Goal: Task Accomplishment & Management: Manage account settings

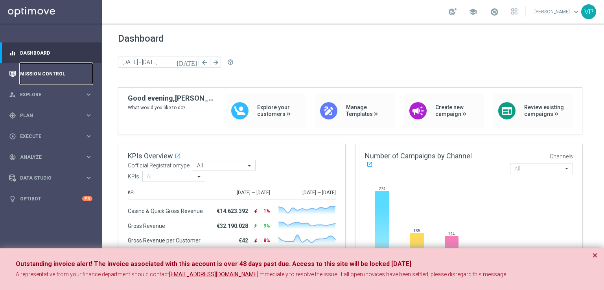
click at [55, 74] on link "Mission Control" at bounding box center [56, 73] width 72 height 21
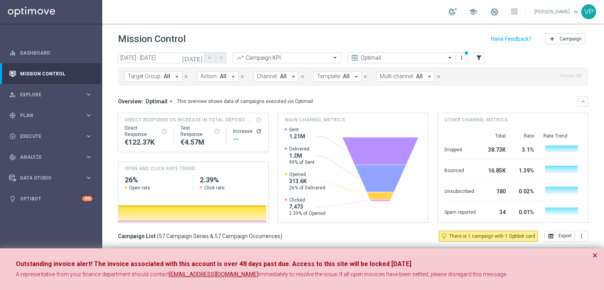
click at [198, 55] on icon "[DATE]" at bounding box center [192, 57] width 21 height 7
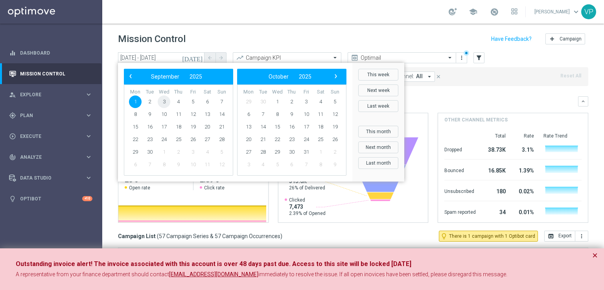
click at [162, 101] on span "3" at bounding box center [164, 102] width 13 height 13
click at [163, 101] on span "3" at bounding box center [164, 102] width 13 height 13
type input "[DATE] - [DATE]"
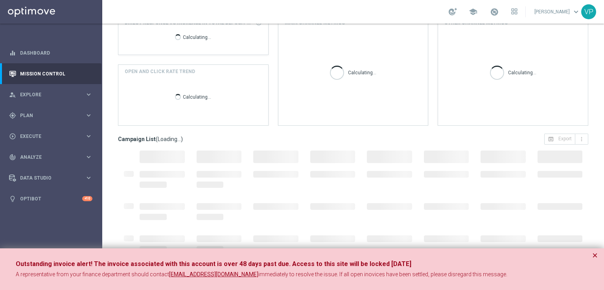
scroll to position [103, 0]
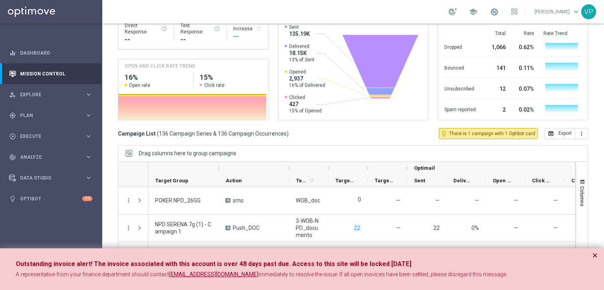
click at [594, 257] on button "×" at bounding box center [595, 255] width 6 height 9
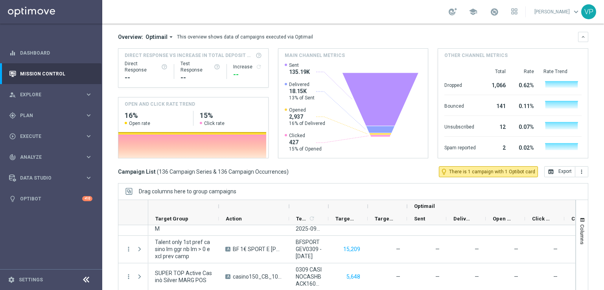
scroll to position [0, 0]
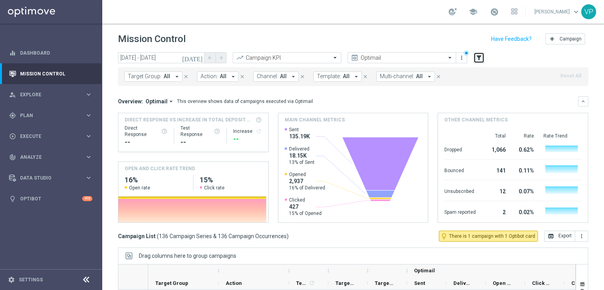
click at [477, 57] on icon "filter_alt" at bounding box center [479, 57] width 7 height 7
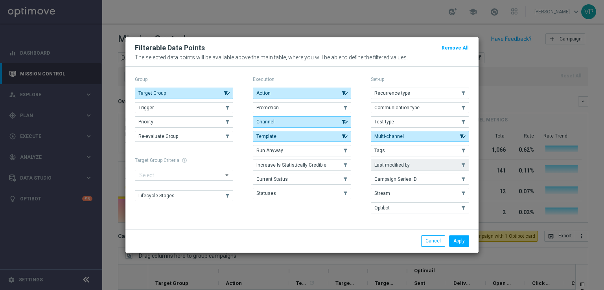
click at [465, 168] on button "Last modified by" at bounding box center [420, 165] width 98 height 11
click at [458, 241] on button "Apply" at bounding box center [459, 241] width 20 height 11
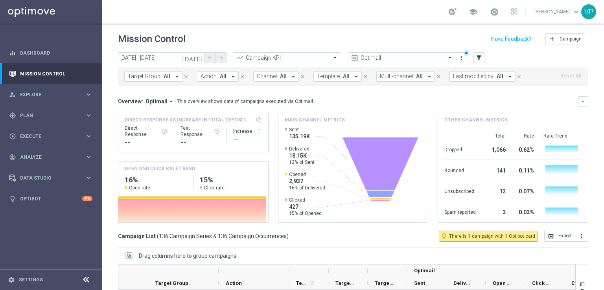
click at [497, 78] on span "All" at bounding box center [500, 76] width 7 height 7
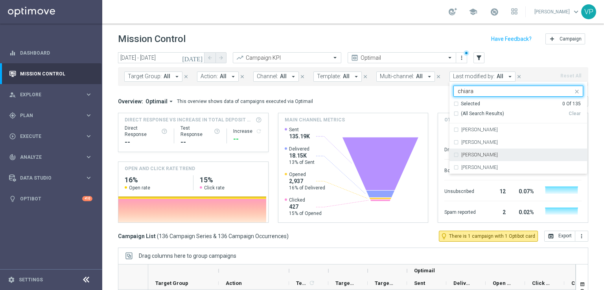
click at [477, 155] on label "[PERSON_NAME]" at bounding box center [479, 155] width 37 height 5
type input "chiara"
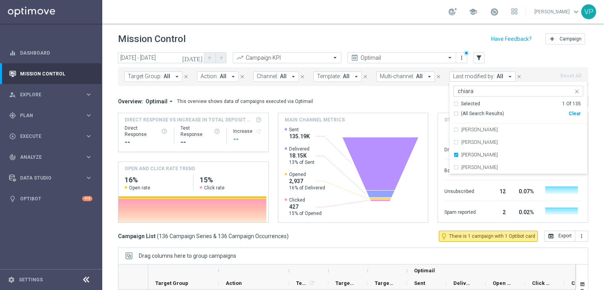
click at [596, 158] on div "[DATE] [DATE] - [DATE] arrow_back arrow_forward Campaign KPI trending_up Optima…" at bounding box center [353, 167] width 502 height 231
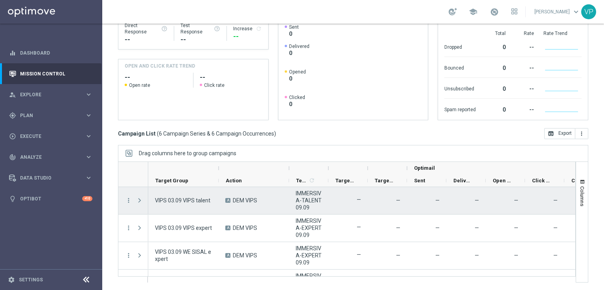
click at [141, 201] on span at bounding box center [139, 200] width 7 height 6
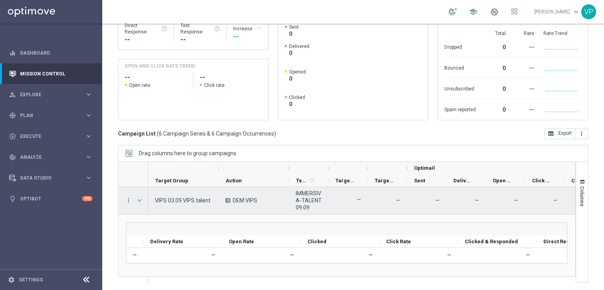
click at [140, 197] on span at bounding box center [139, 200] width 7 height 6
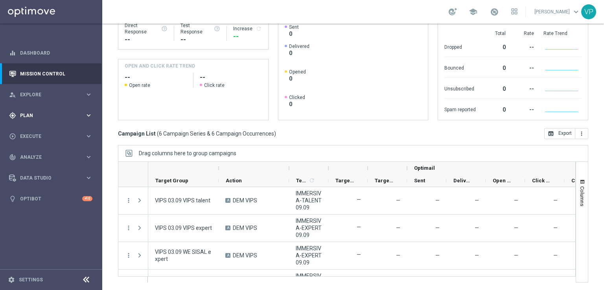
click at [51, 114] on span "Plan" at bounding box center [52, 115] width 65 height 5
click at [31, 129] on link "Target Groups" at bounding box center [50, 132] width 61 height 6
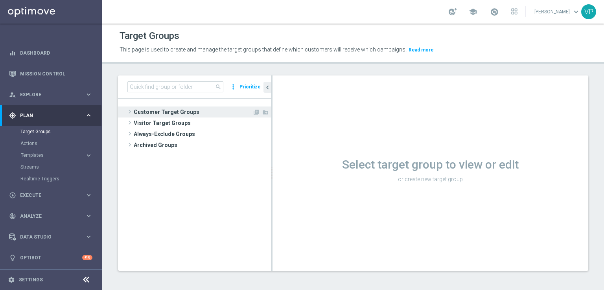
click at [130, 114] on span at bounding box center [130, 111] width 8 height 9
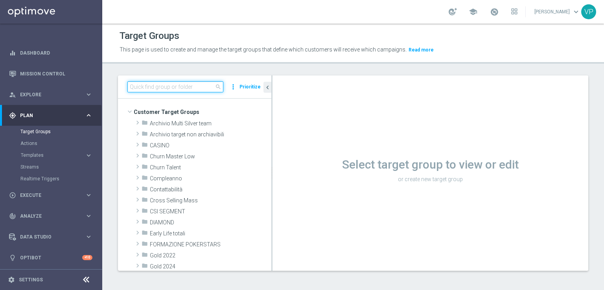
click at [167, 87] on input at bounding box center [175, 86] width 96 height 11
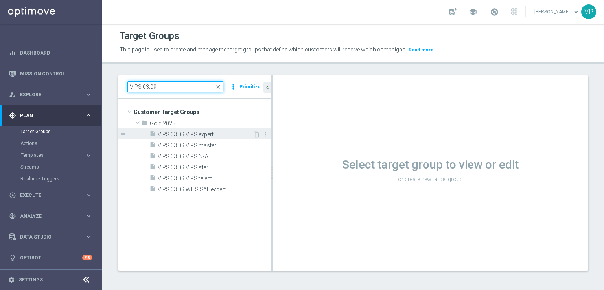
type input "VIPS 03.09"
click at [208, 134] on span "VIPS 03.09 VIPS expert" at bounding box center [205, 134] width 95 height 7
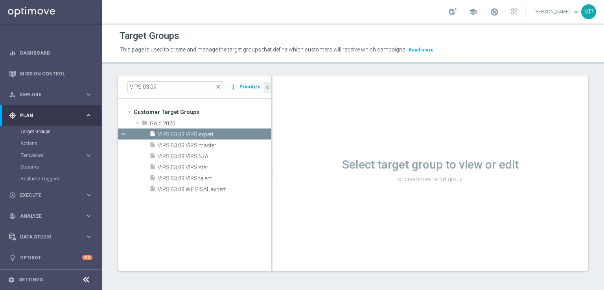
click at [195, 136] on span "VIPS 03.09 VIPS expert" at bounding box center [215, 134] width 114 height 7
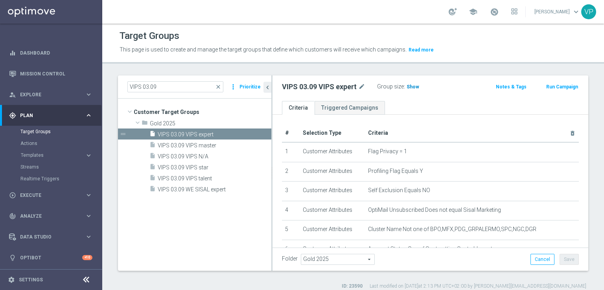
click at [417, 85] on span "Show" at bounding box center [413, 87] width 13 height 6
click at [194, 141] on div "insert_drive_file VIPS 03.09 VIPS master" at bounding box center [200, 145] width 103 height 11
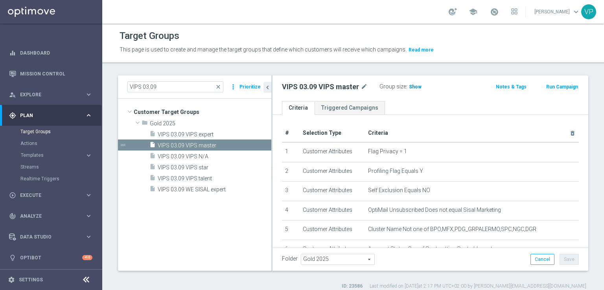
click at [408, 89] on h3 "Show" at bounding box center [415, 87] width 14 height 9
click at [207, 160] on div "insert_drive_file VIPS 03.09 VIPS N/A" at bounding box center [200, 156] width 103 height 11
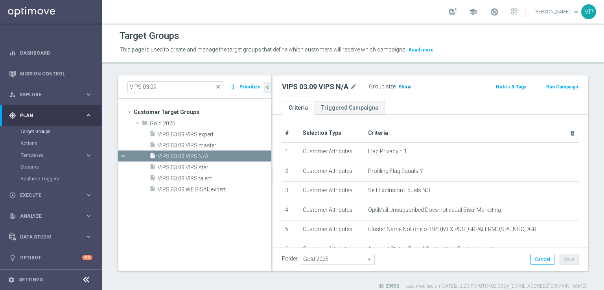
click at [406, 85] on span "Show" at bounding box center [405, 87] width 13 height 6
click at [189, 166] on span "VIPS 03.09 VIPS star" at bounding box center [205, 167] width 95 height 7
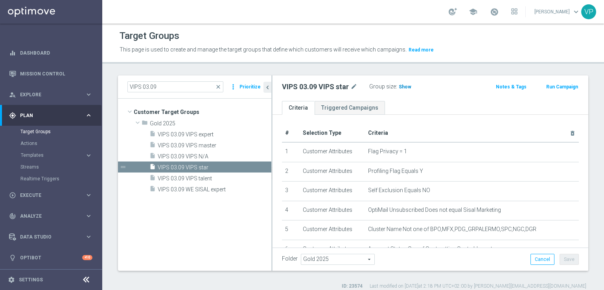
click at [409, 85] on span "Show" at bounding box center [405, 87] width 13 height 6
click at [214, 176] on span "VIPS 03.09 VIPS talent" at bounding box center [205, 178] width 95 height 7
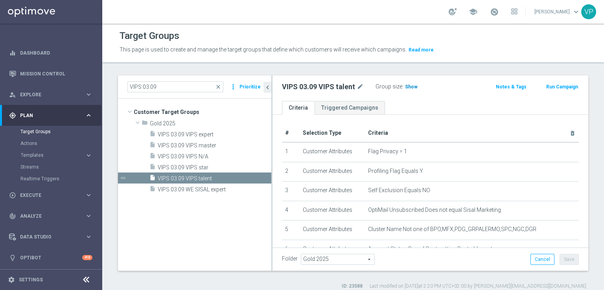
click at [409, 89] on span "Show" at bounding box center [411, 87] width 13 height 6
click at [409, 89] on div "Group size : Show Calculating…" at bounding box center [415, 85] width 79 height 9
click at [222, 188] on span "VIPS 03.09 WE SISAL expert" at bounding box center [205, 189] width 95 height 7
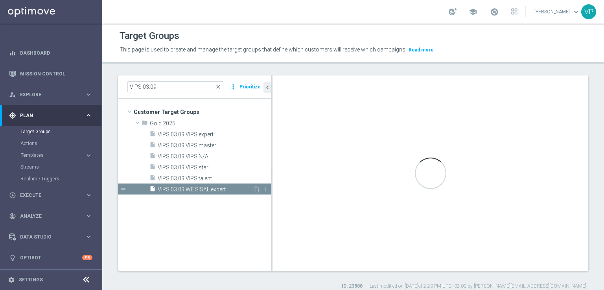
type textarea "(1 and 2 and 3 and 4 and 5 and 6 and 7 and 8 and 9 and 10 and 11 and 12 and 13 …"
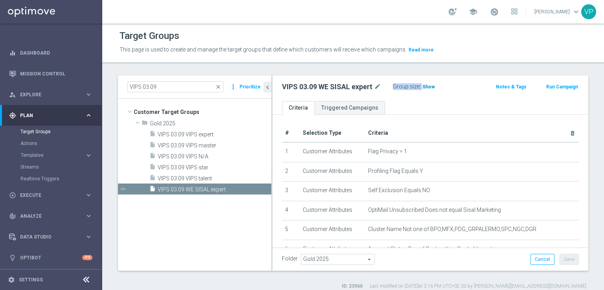
click at [432, 86] on span "Show" at bounding box center [429, 87] width 13 height 6
click at [440, 111] on ul "Criteria Triggered Campaigns" at bounding box center [431, 108] width 316 height 14
